Goal: Task Accomplishment & Management: Manage account settings

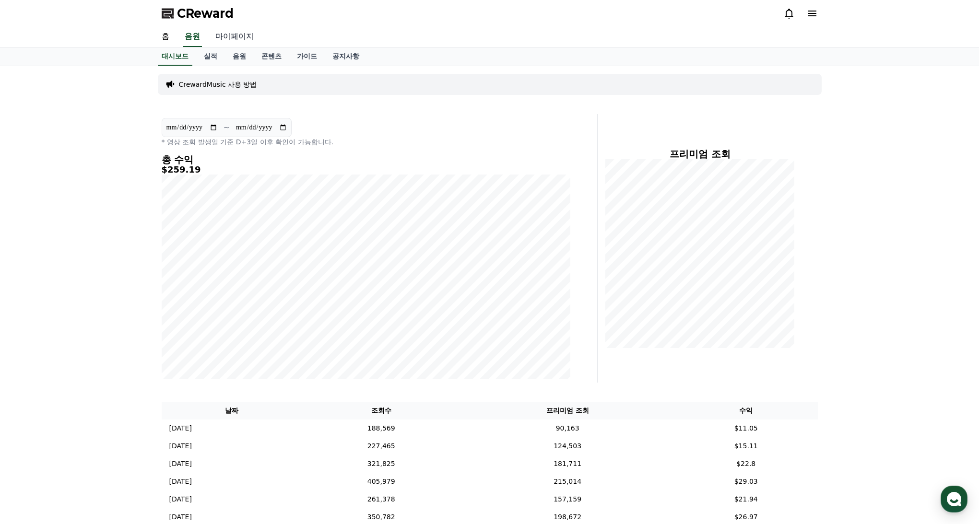
click at [231, 37] on link "마이페이지" at bounding box center [235, 37] width 54 height 20
select select "**********"
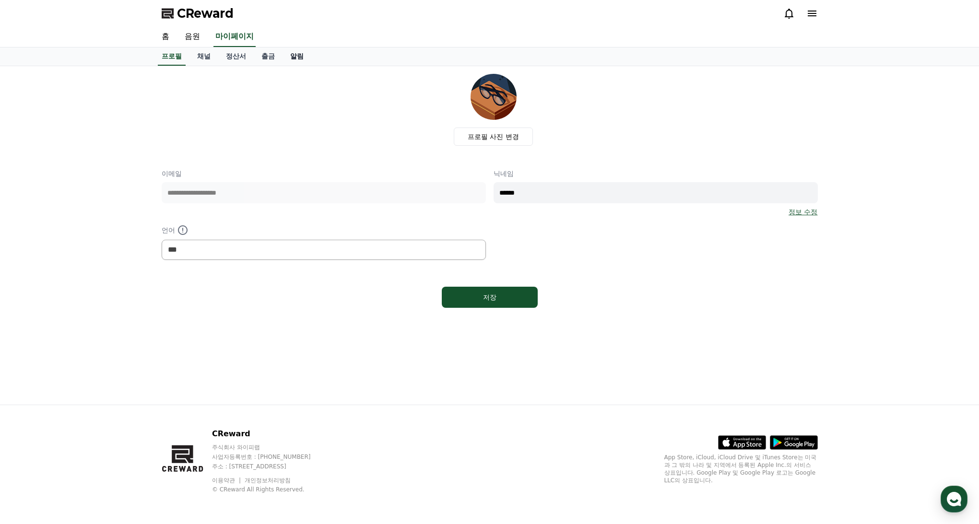
click at [289, 55] on link "알림" at bounding box center [296, 56] width 29 height 18
click at [267, 56] on link "출금" at bounding box center [268, 56] width 29 height 18
